Goal: Check status: Check status

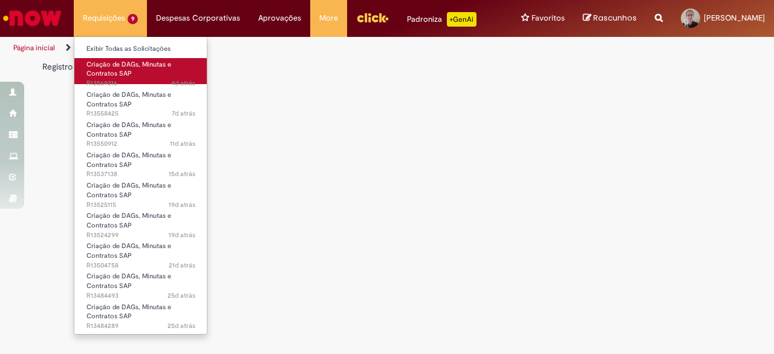
click at [107, 83] on span "4d atrás 4 dias atrás R13569216" at bounding box center [140, 84] width 109 height 10
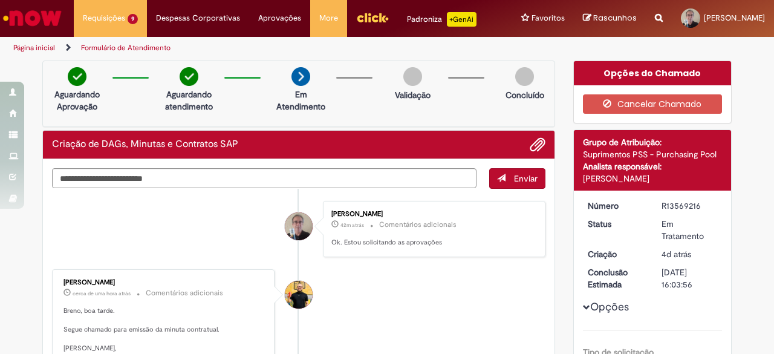
click at [132, 109] on div "Aguardando Aprovação Aguardando atendimento Em Atendimento Em Atendimento Valid…" at bounding box center [298, 93] width 513 height 66
click at [89, 174] on textarea "Digite sua mensagem aqui..." at bounding box center [264, 178] width 424 height 20
type textarea "**********"
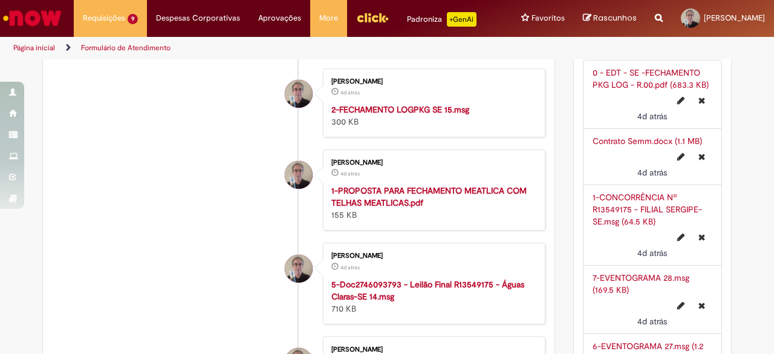
scroll to position [2297, 0]
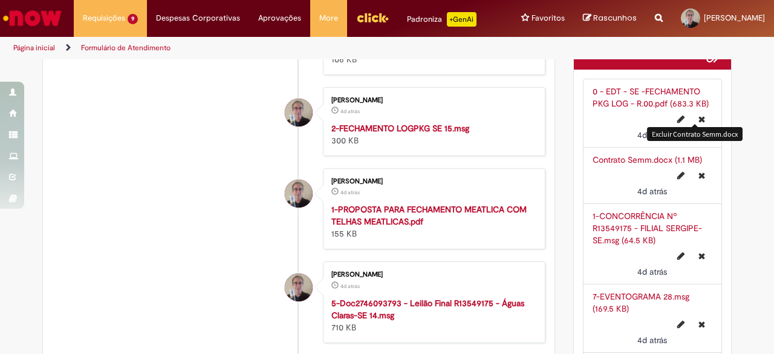
click at [699, 171] on icon "Excluir Contrato Semm.docx" at bounding box center [701, 175] width 7 height 8
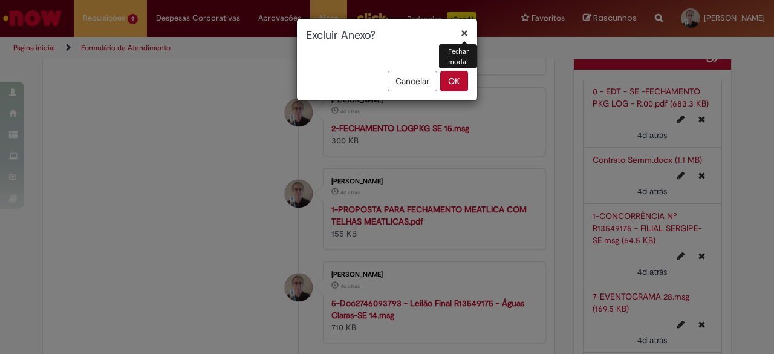
click at [455, 82] on button "OK" at bounding box center [454, 81] width 28 height 21
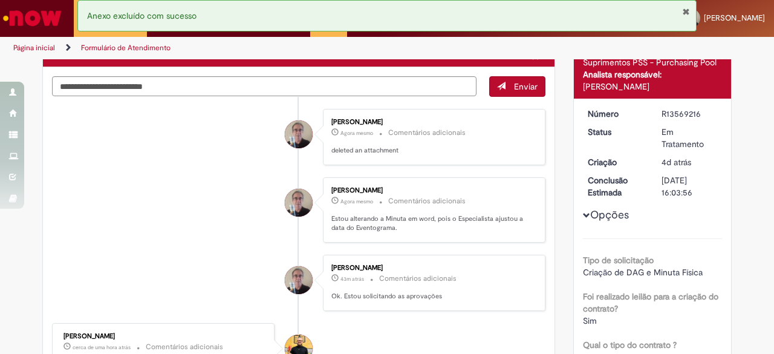
scroll to position [0, 0]
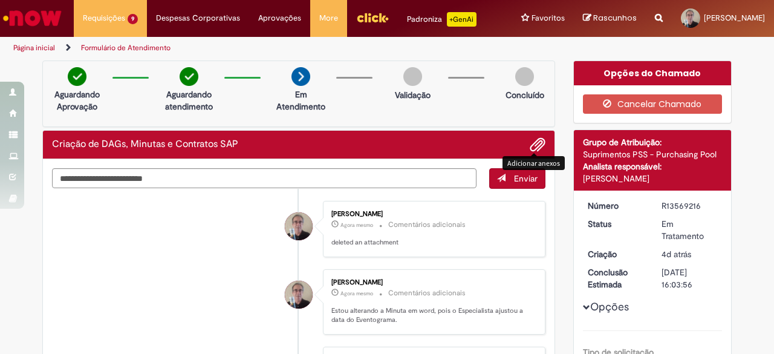
click at [537, 141] on span "Adicionar anexos" at bounding box center [537, 145] width 15 height 15
